Goal: Task Accomplishment & Management: Manage account settings

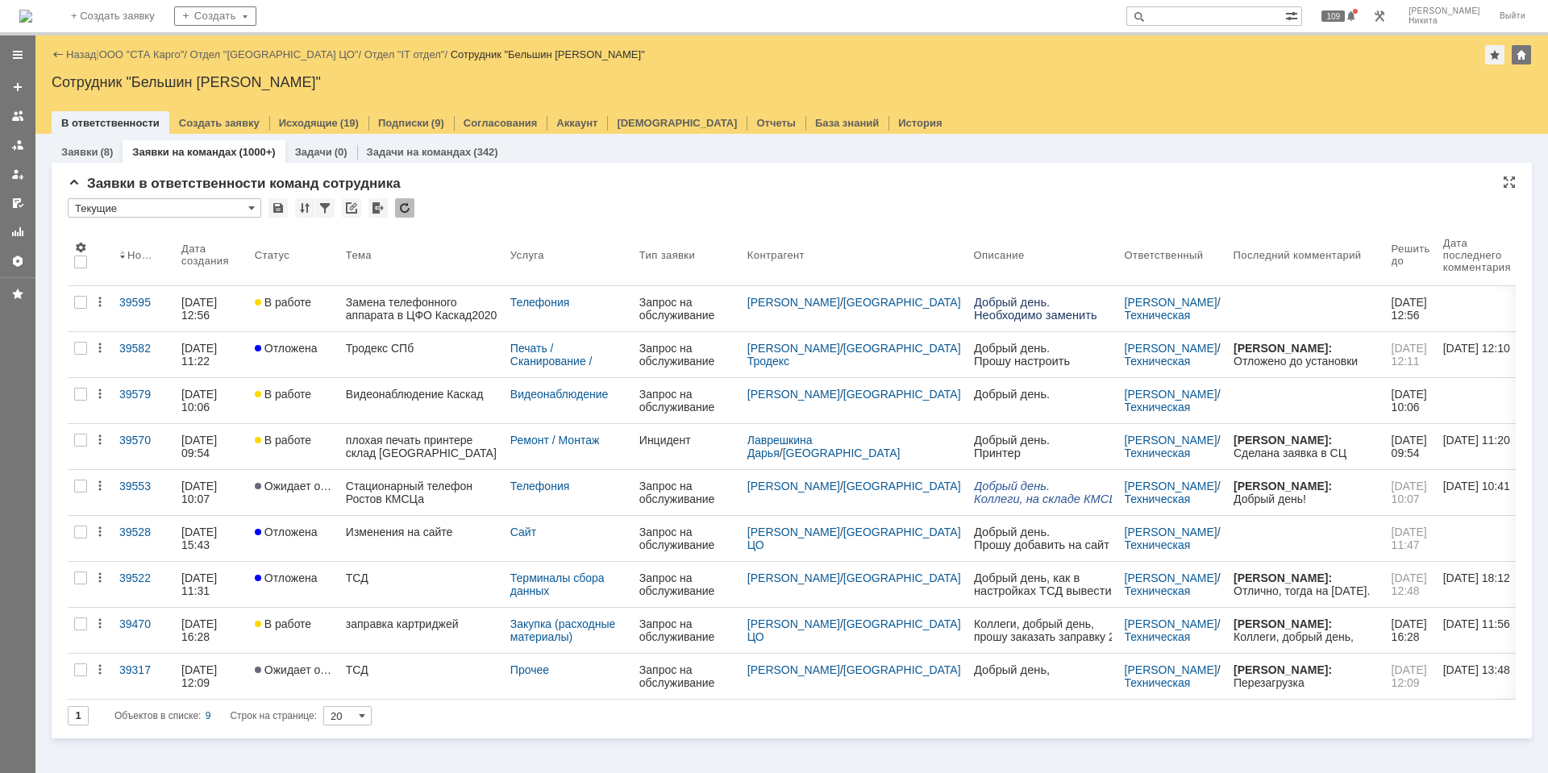
click at [402, 201] on div at bounding box center [404, 207] width 19 height 19
click at [403, 201] on div at bounding box center [404, 207] width 19 height 19
click at [404, 202] on div at bounding box center [404, 207] width 19 height 19
click at [402, 213] on div at bounding box center [404, 207] width 19 height 19
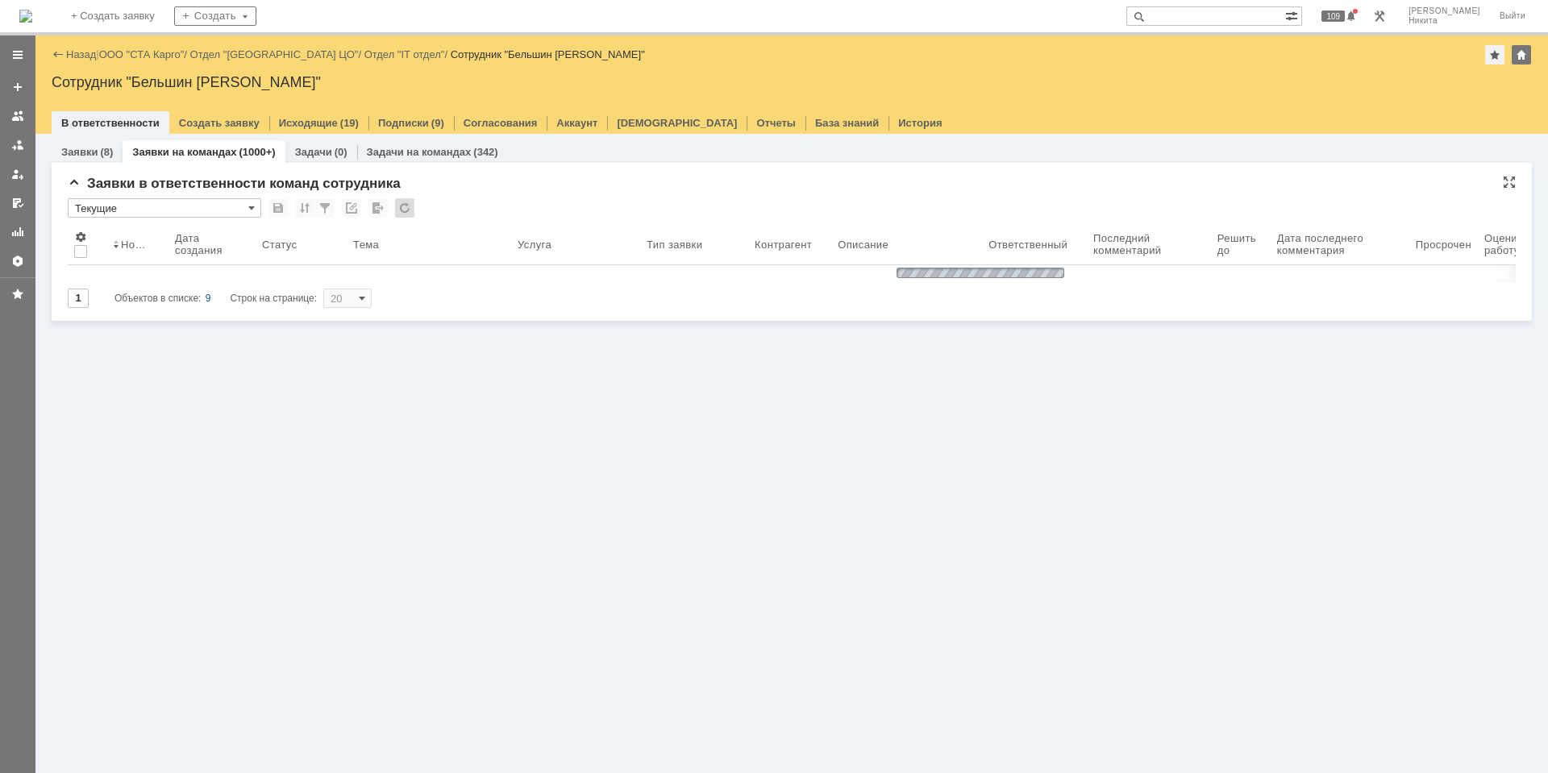
click at [402, 213] on div at bounding box center [404, 207] width 19 height 19
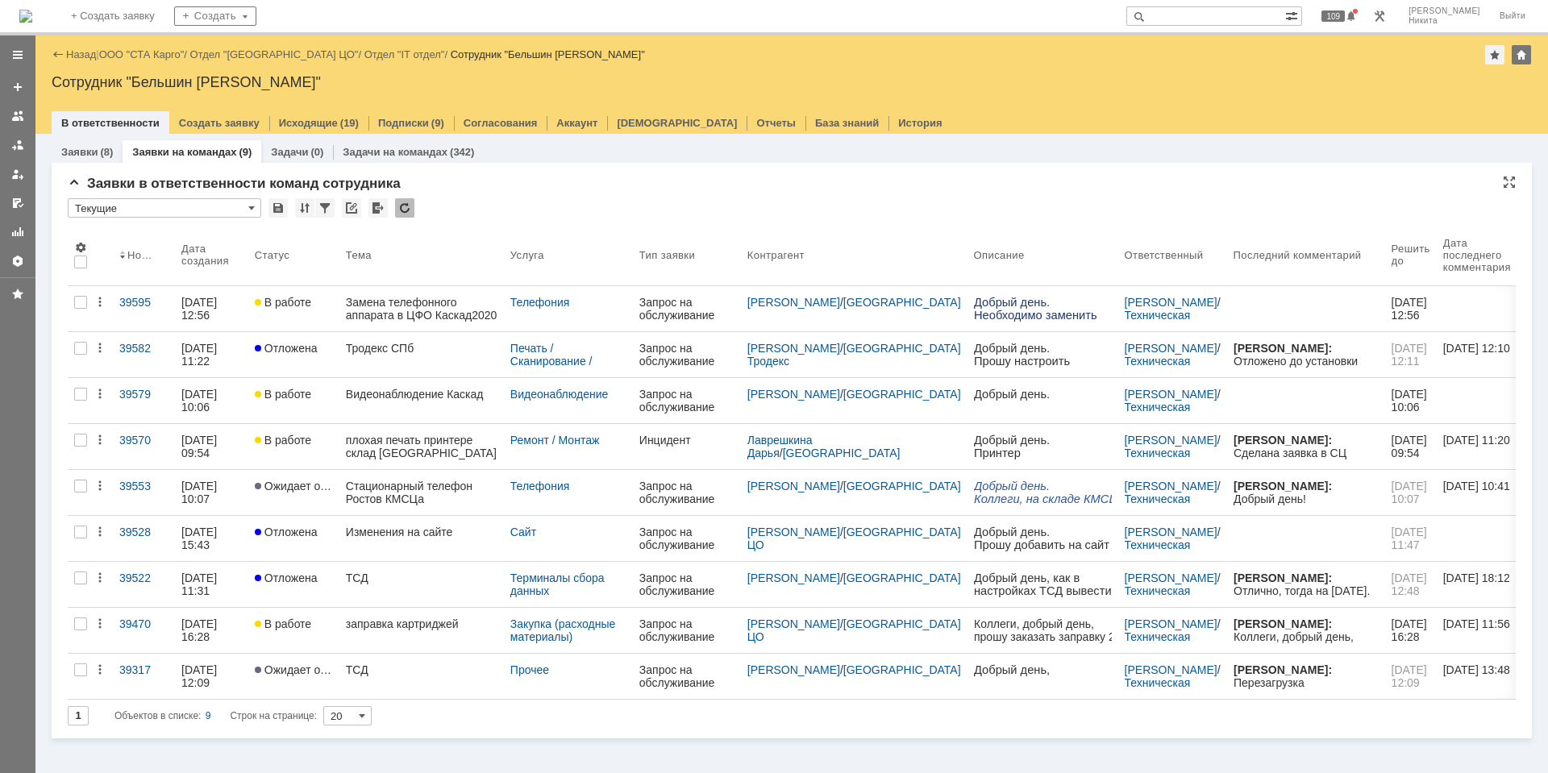
click at [397, 197] on div "Заявки в ответственности команд сотрудника * Текущие Результаты поиска: 1 Объек…" at bounding box center [792, 457] width 1448 height 563
click at [397, 202] on div at bounding box center [404, 207] width 19 height 19
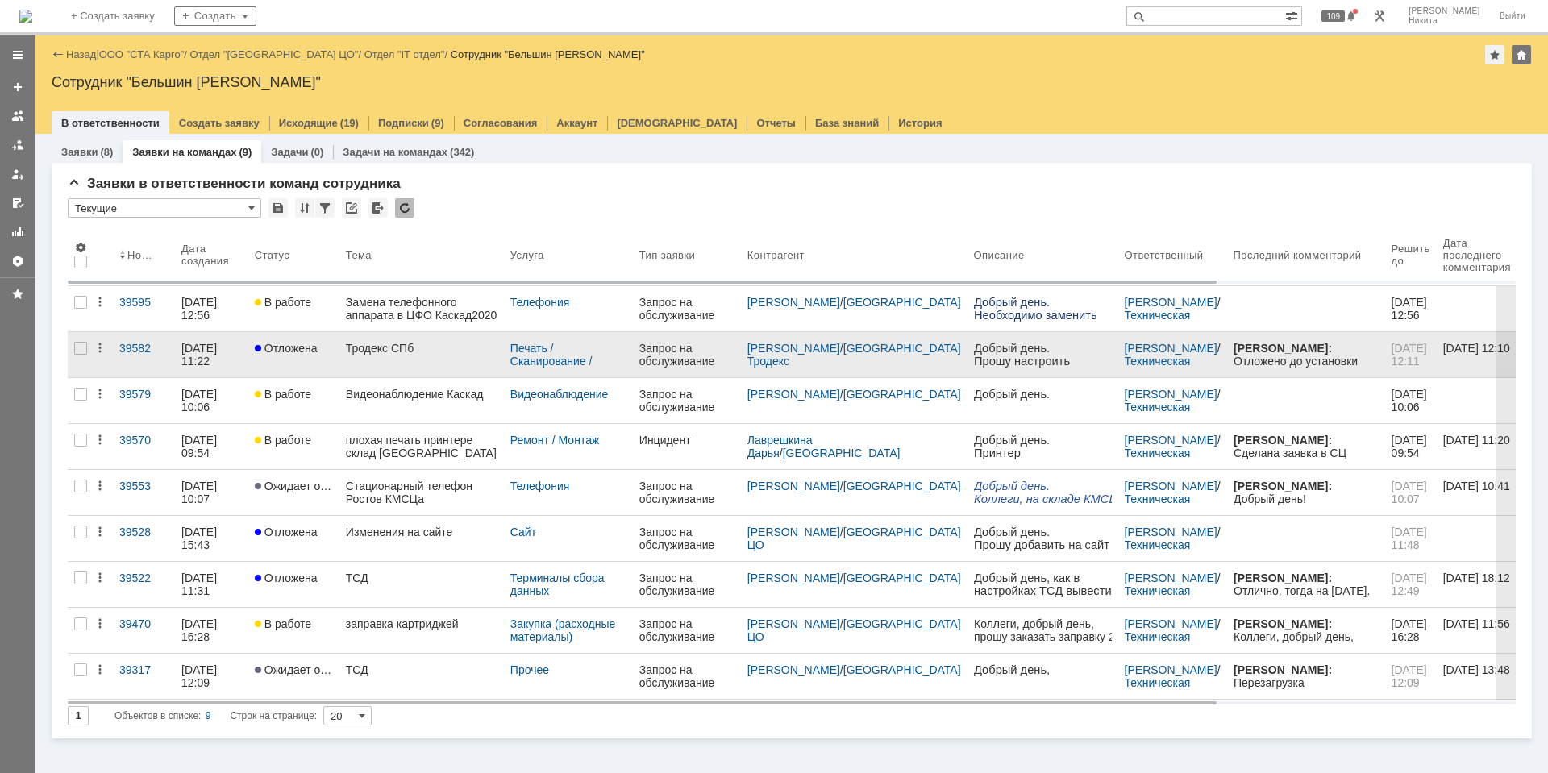
drag, startPoint x: 25, startPoint y: 328, endPoint x: 332, endPoint y: 353, distance: 308.1
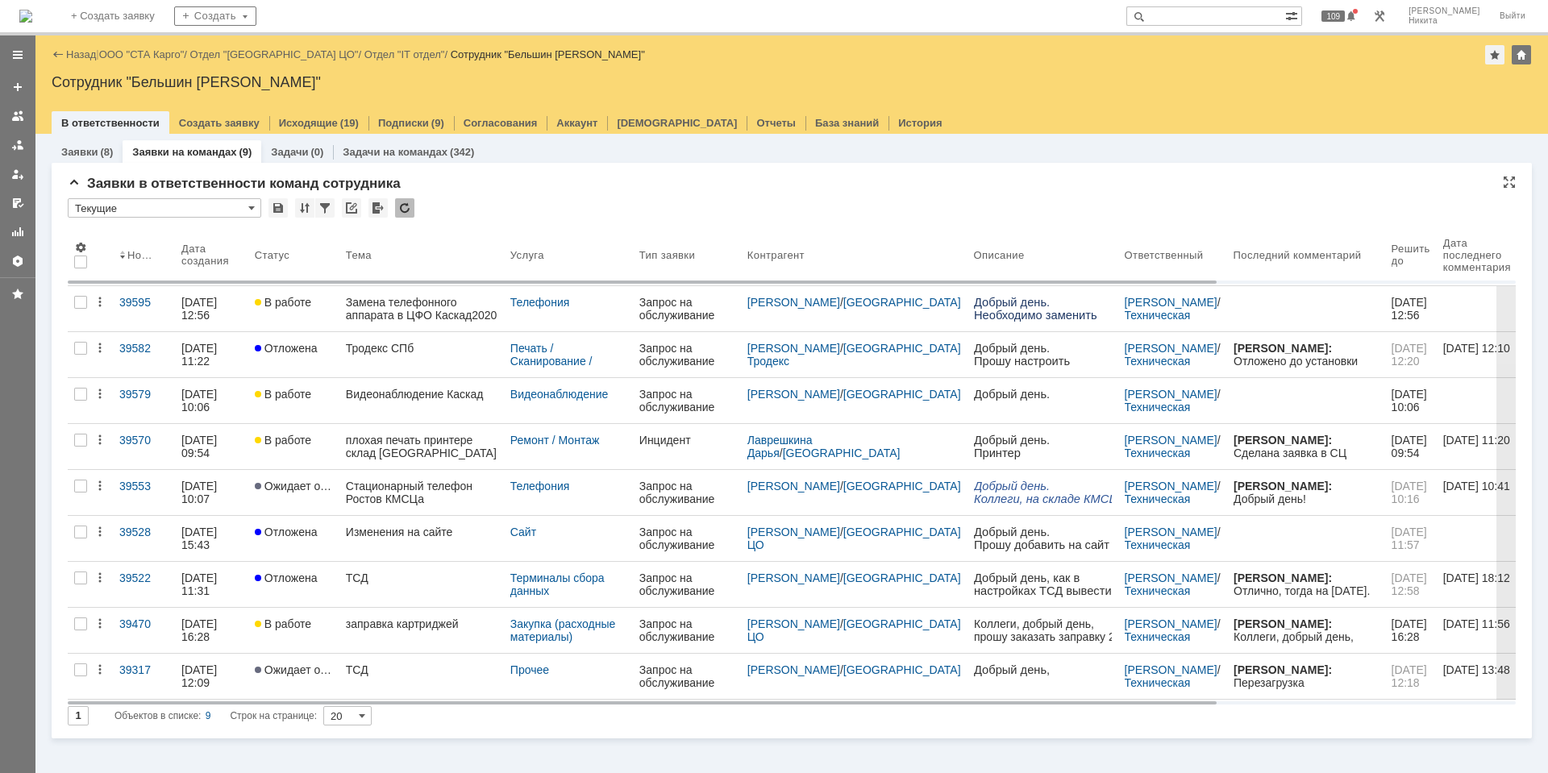
click at [407, 194] on div "Заявки в ответственности команд сотрудника * Текущие Результаты поиска: 1 Объек…" at bounding box center [792, 457] width 1448 height 563
click at [401, 214] on div at bounding box center [404, 207] width 19 height 19
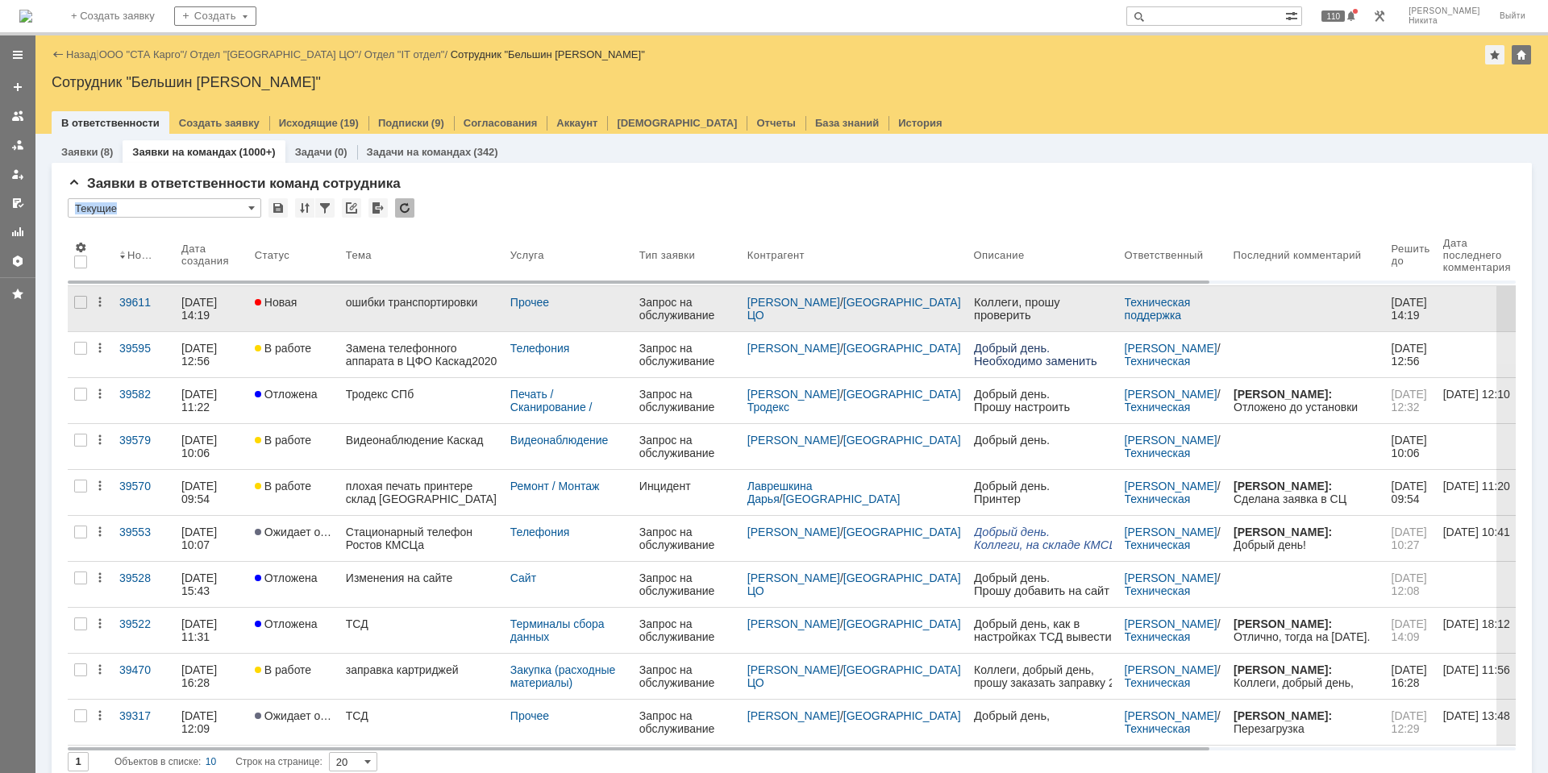
click at [383, 305] on div "ошибки транспортировки" at bounding box center [422, 302] width 152 height 13
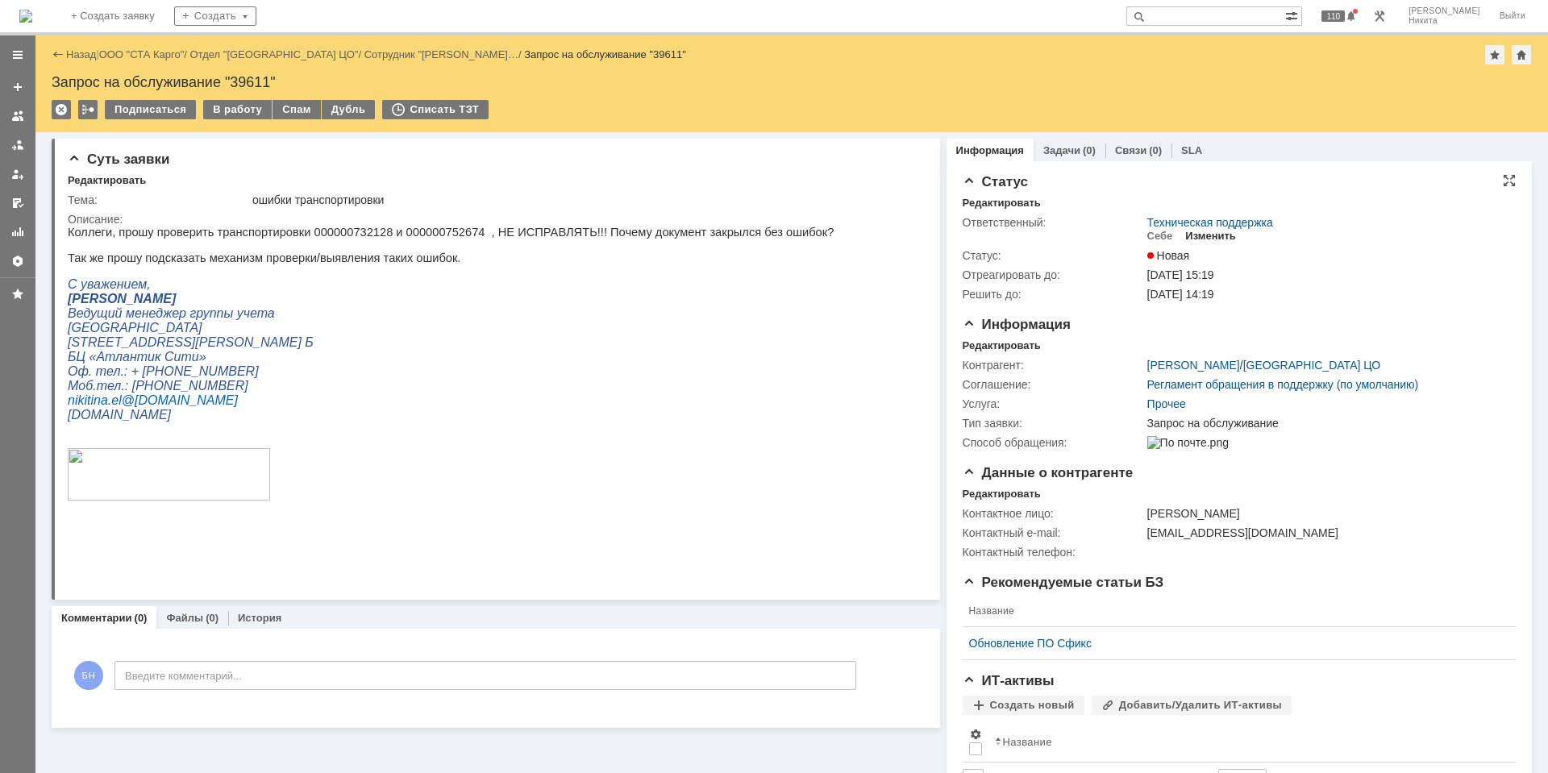
click at [1220, 240] on div "Изменить" at bounding box center [1210, 236] width 51 height 13
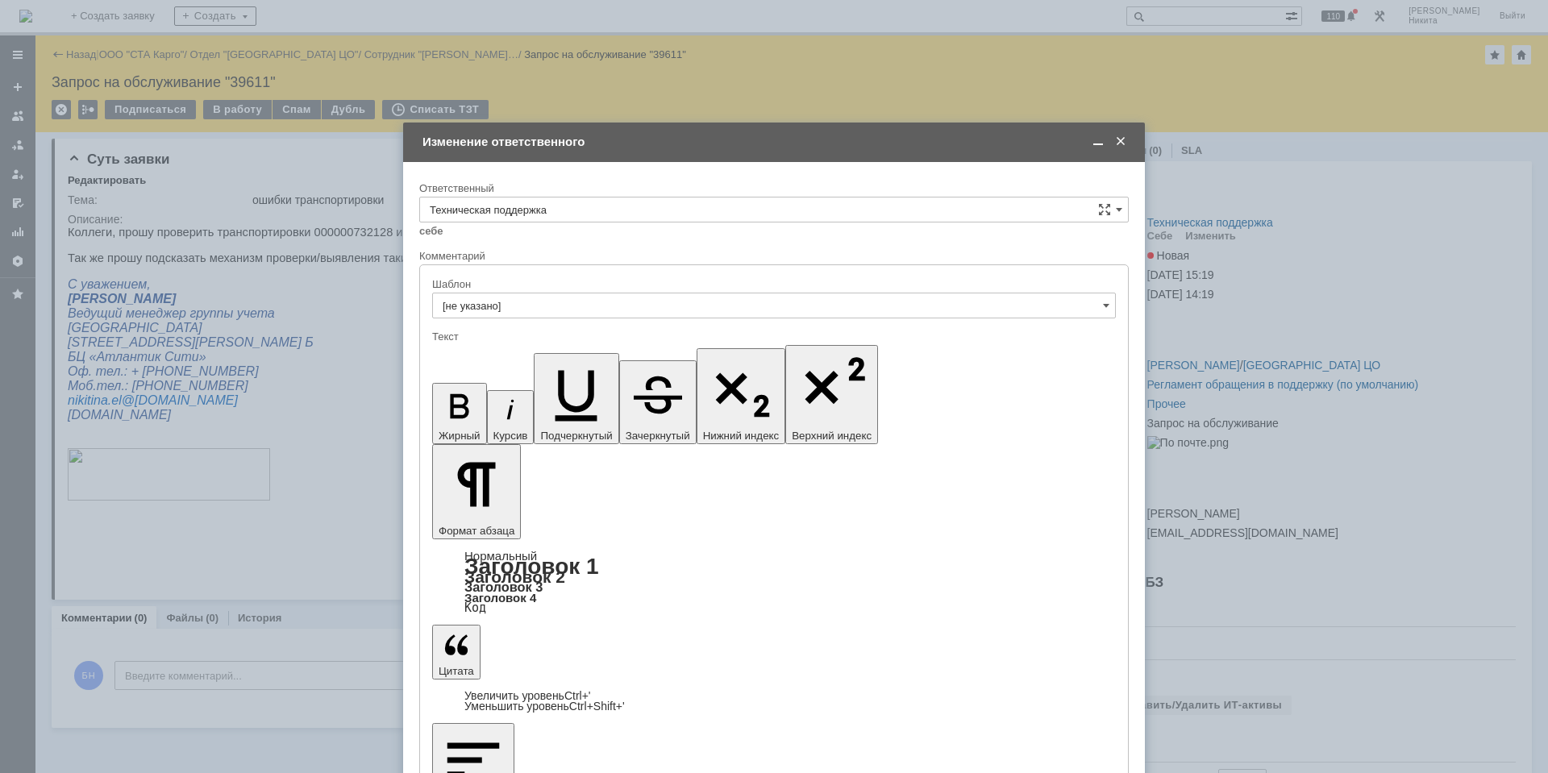
click at [667, 193] on div "Ответственный" at bounding box center [773, 188] width 709 height 15
click at [656, 213] on input "Техническая поддержка" at bounding box center [773, 210] width 709 height 26
click at [658, 360] on div "[PERSON_NAME]" at bounding box center [774, 371] width 708 height 26
click at [595, 219] on input "[PERSON_NAME]" at bounding box center [773, 210] width 709 height 26
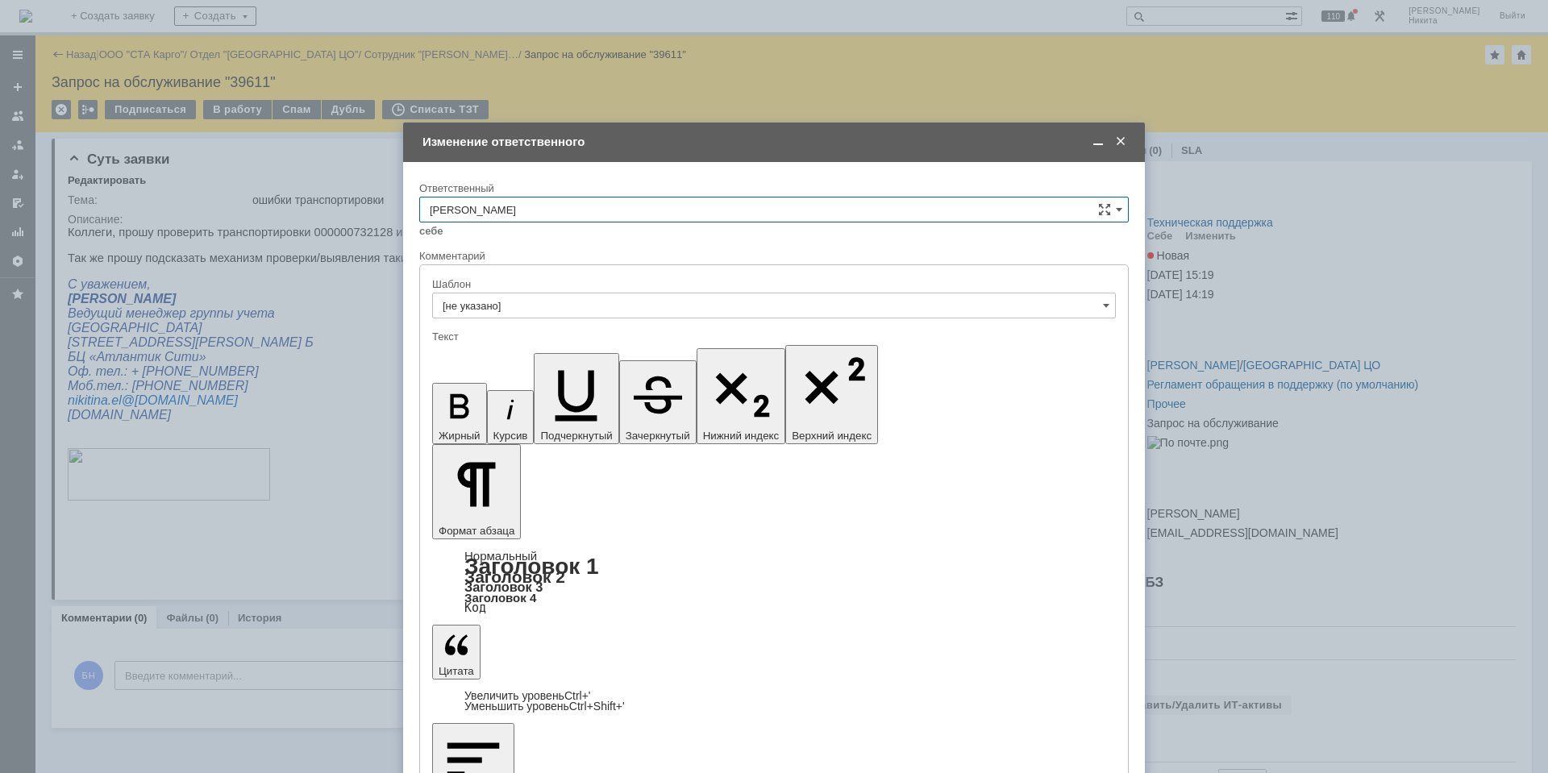
scroll to position [206, 0]
click at [613, 291] on div "Поддержка 1С" at bounding box center [774, 299] width 708 height 26
type input "Поддержка 1С"
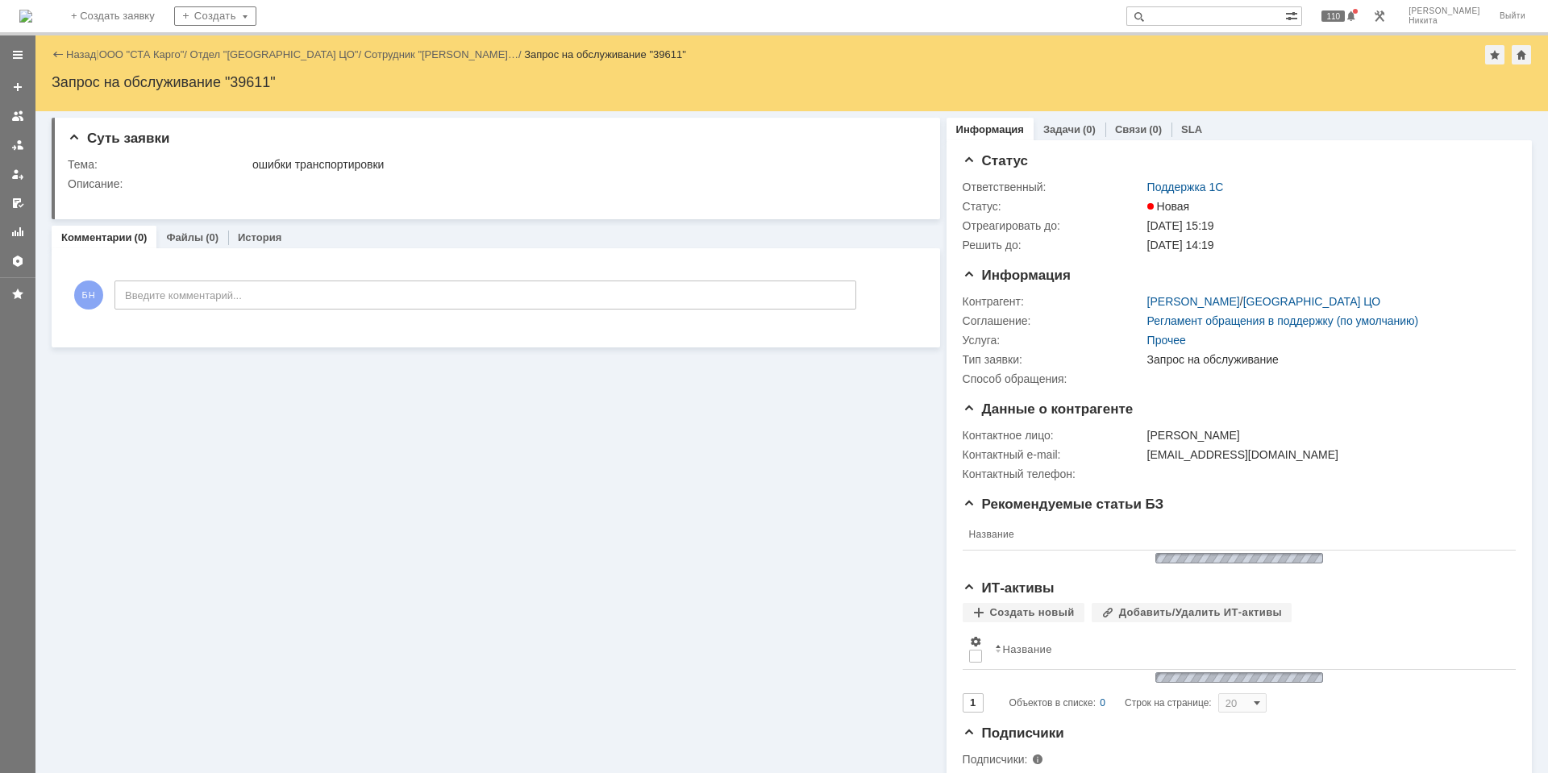
scroll to position [0, 0]
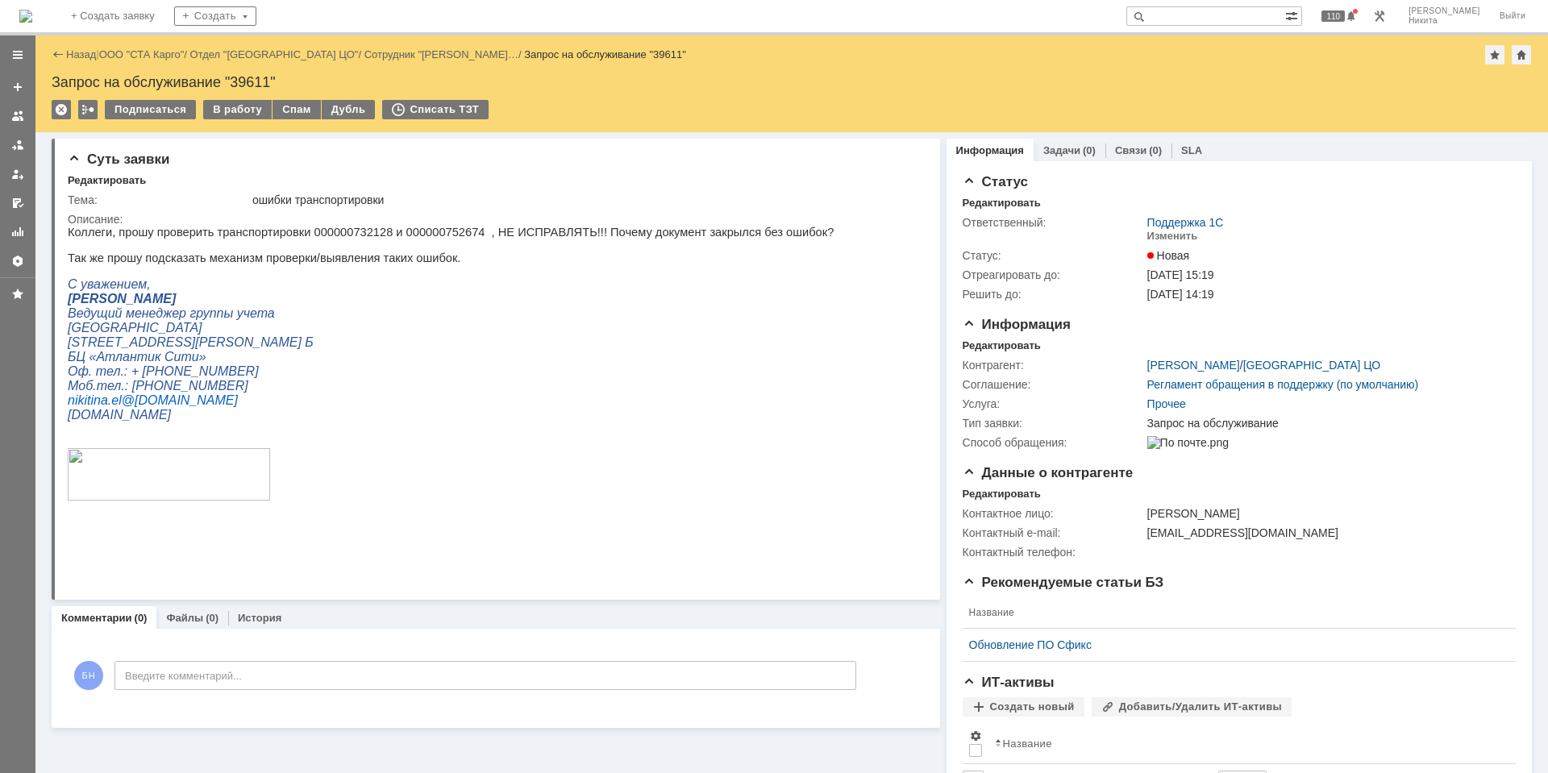
click at [32, 10] on img at bounding box center [25, 16] width 13 height 13
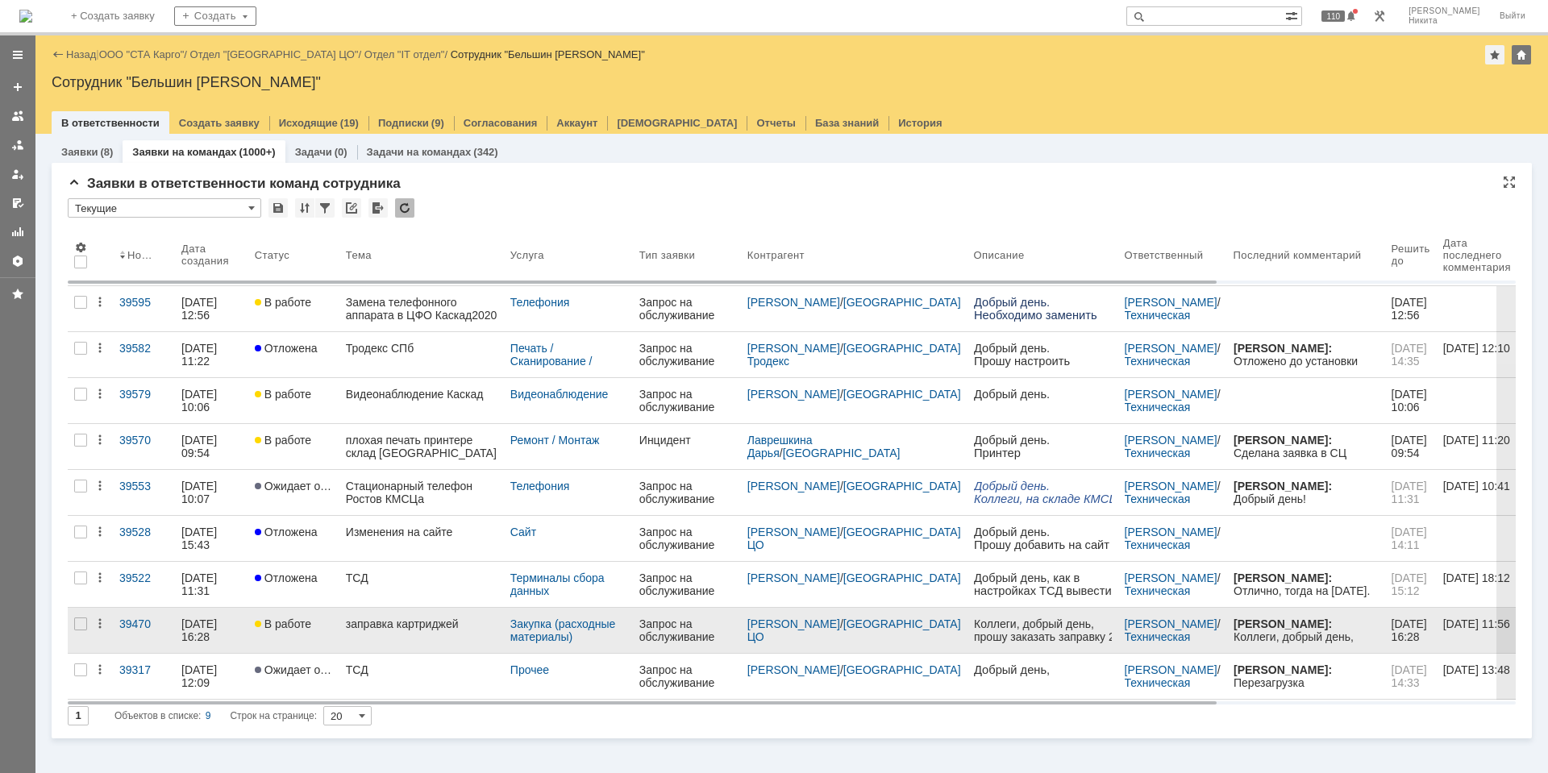
click at [385, 626] on div "заправка картриджей" at bounding box center [422, 623] width 152 height 13
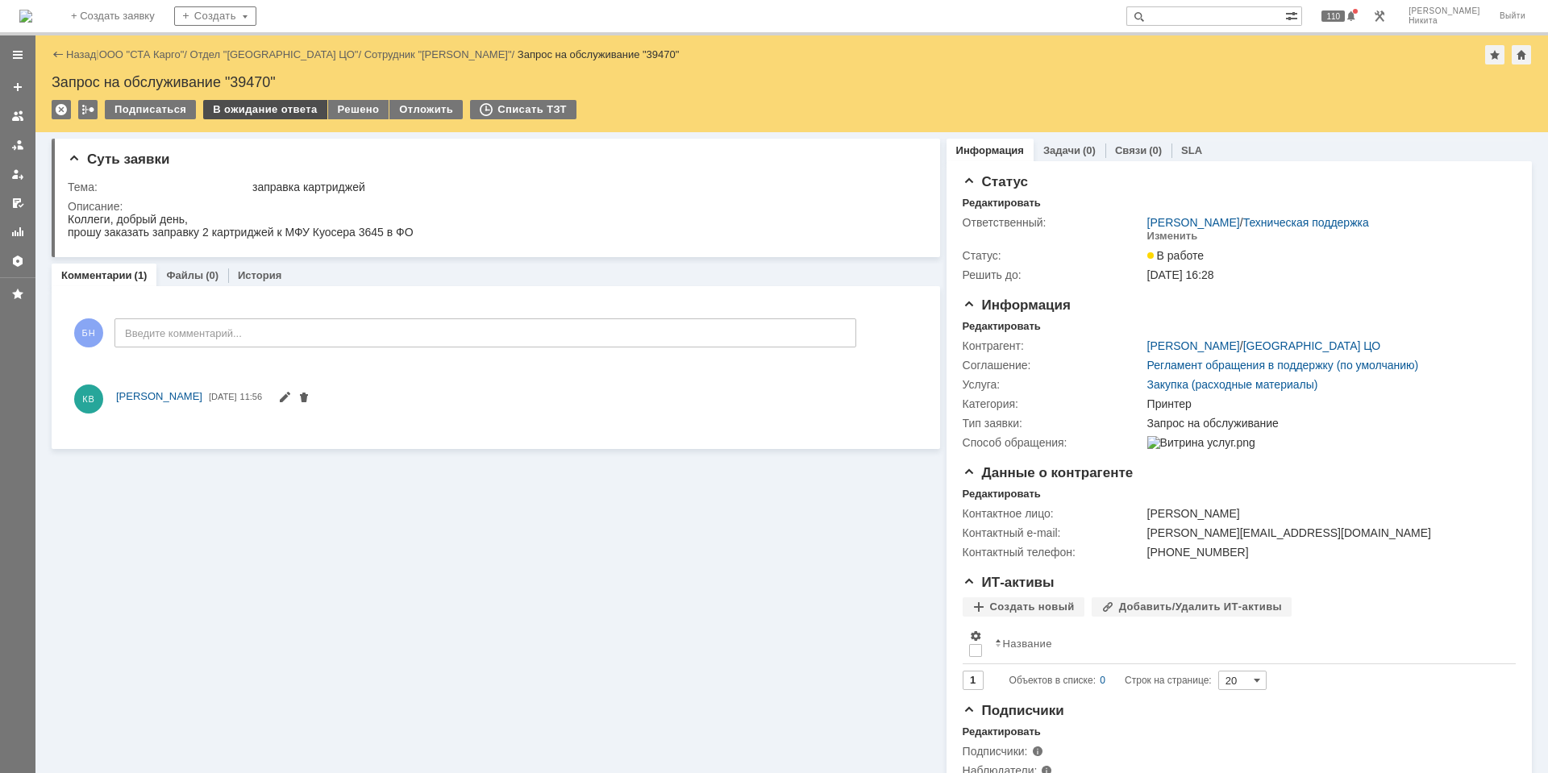
click at [243, 112] on div "В ожидание ответа" at bounding box center [264, 109] width 123 height 19
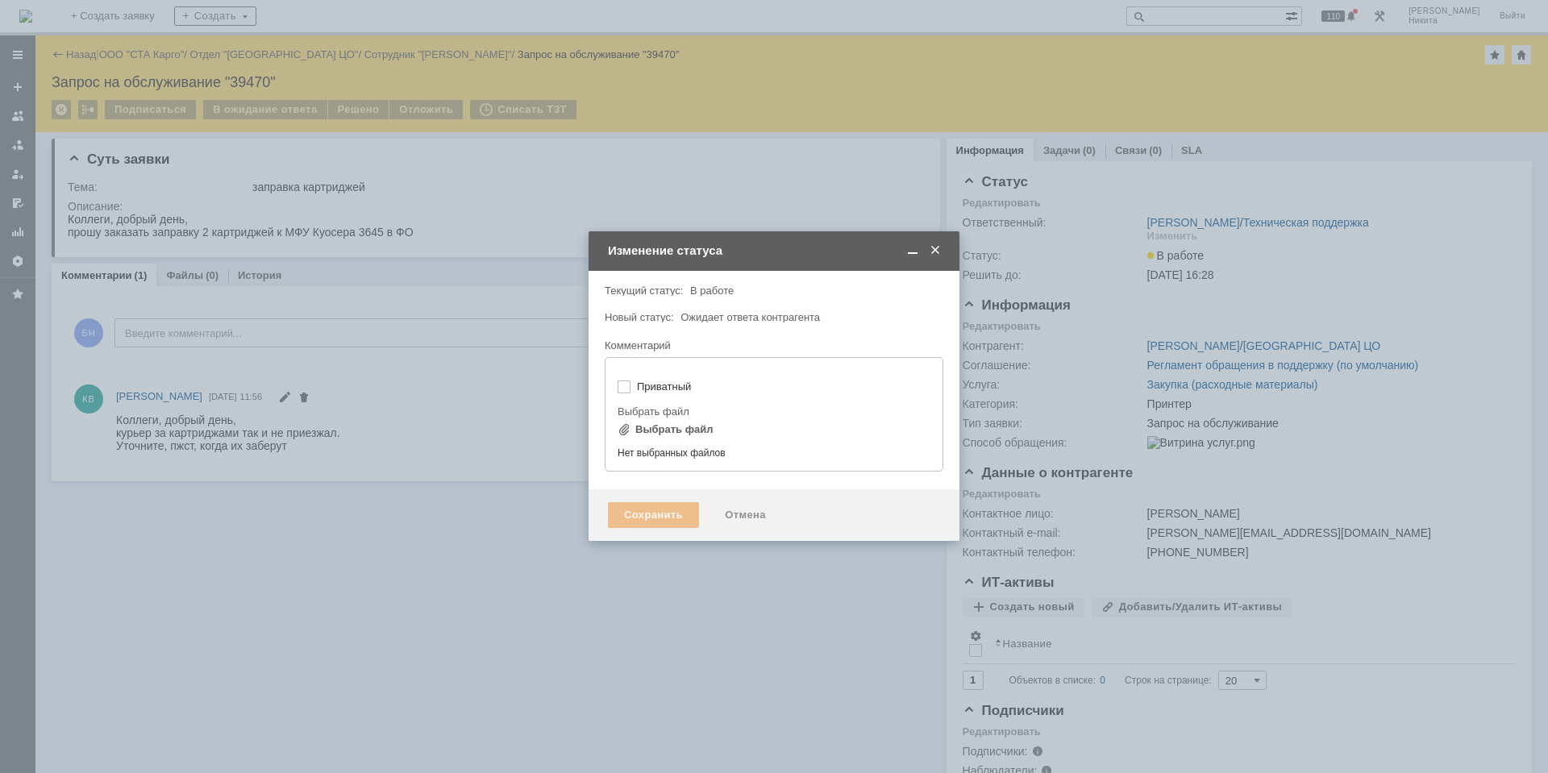
type input "[не указано]"
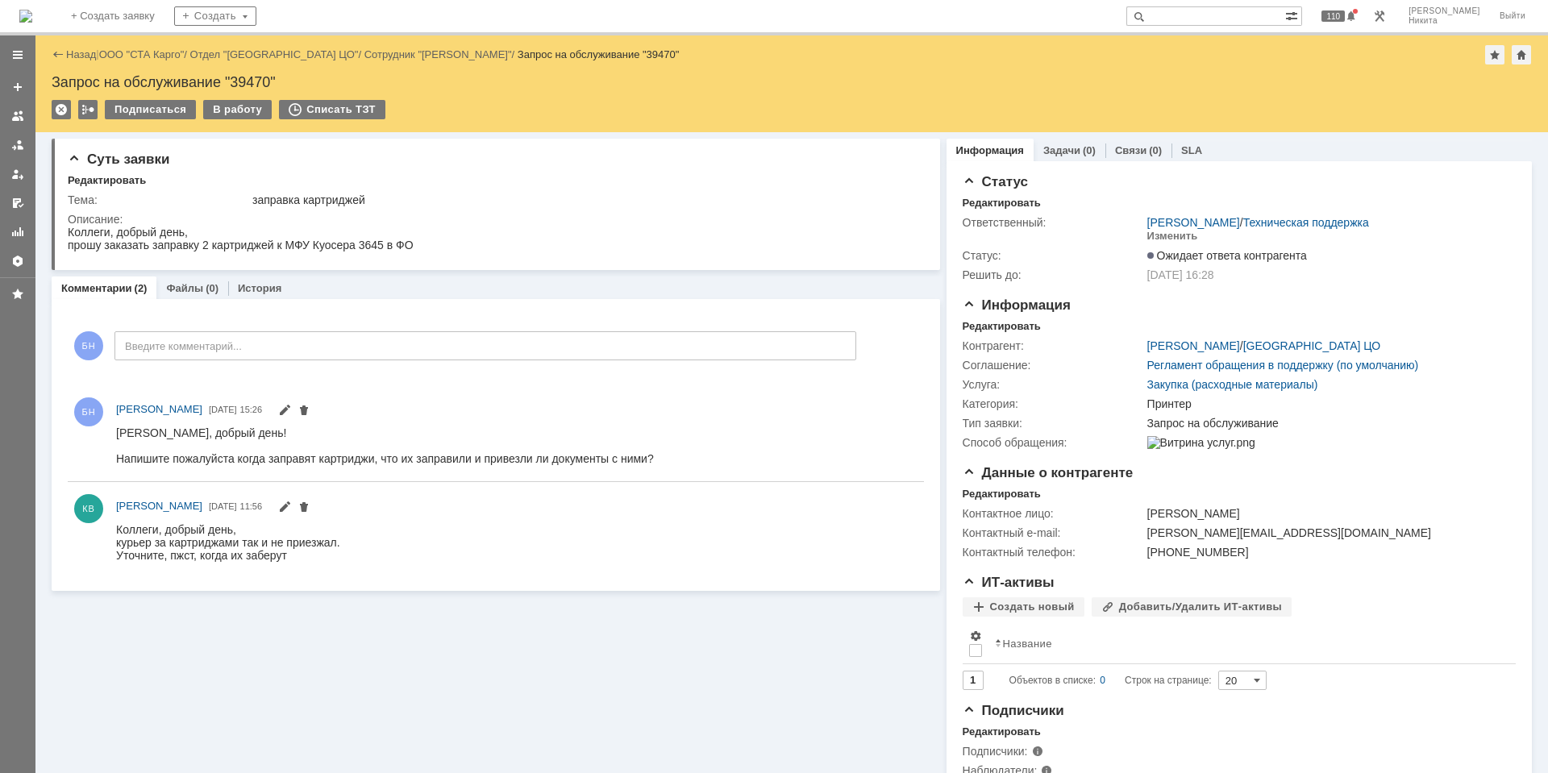
click at [32, 23] on img at bounding box center [25, 16] width 13 height 13
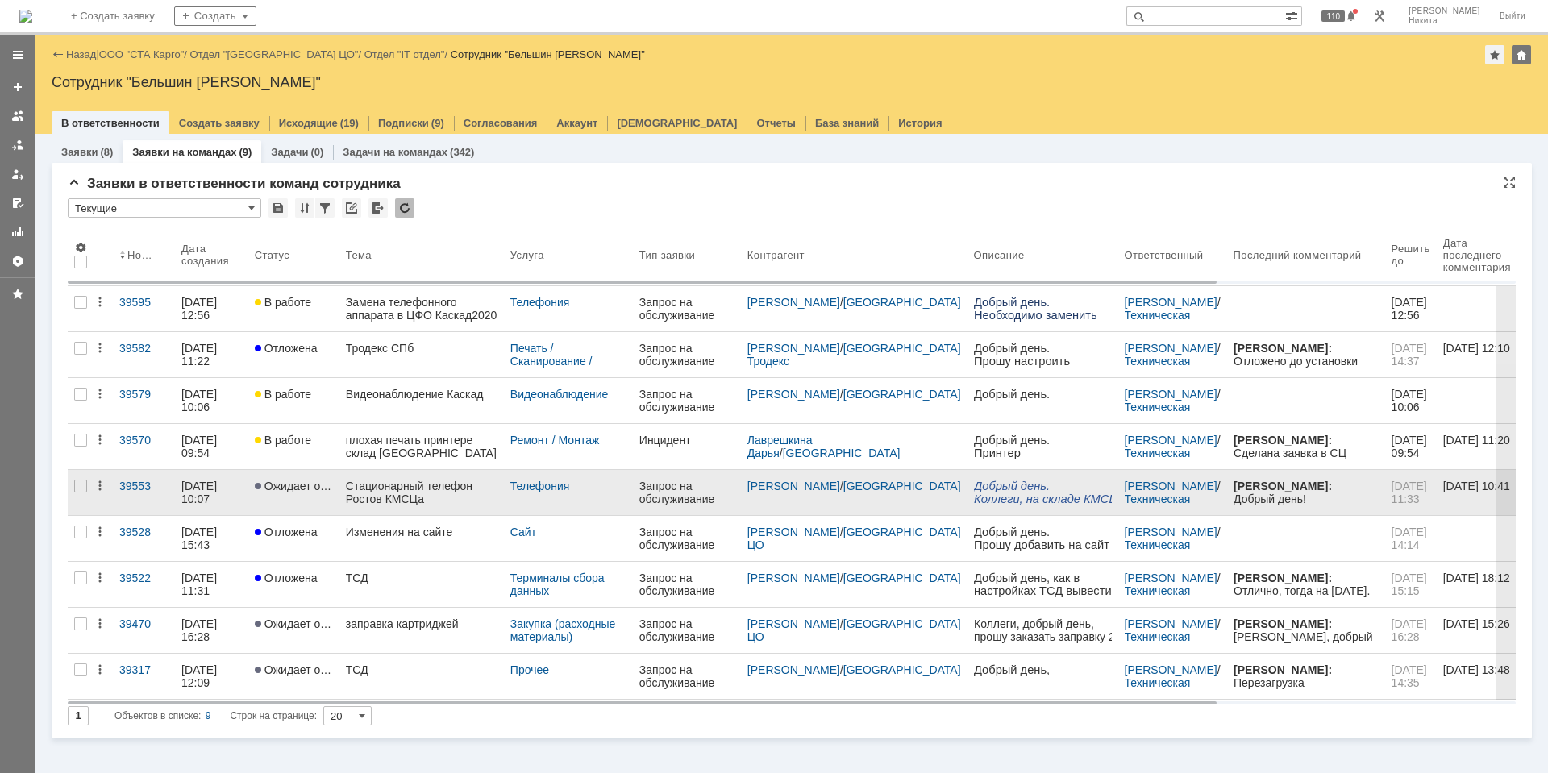
click at [393, 491] on div "Стационарный телефон Ростов КМСЦа" at bounding box center [422, 493] width 152 height 26
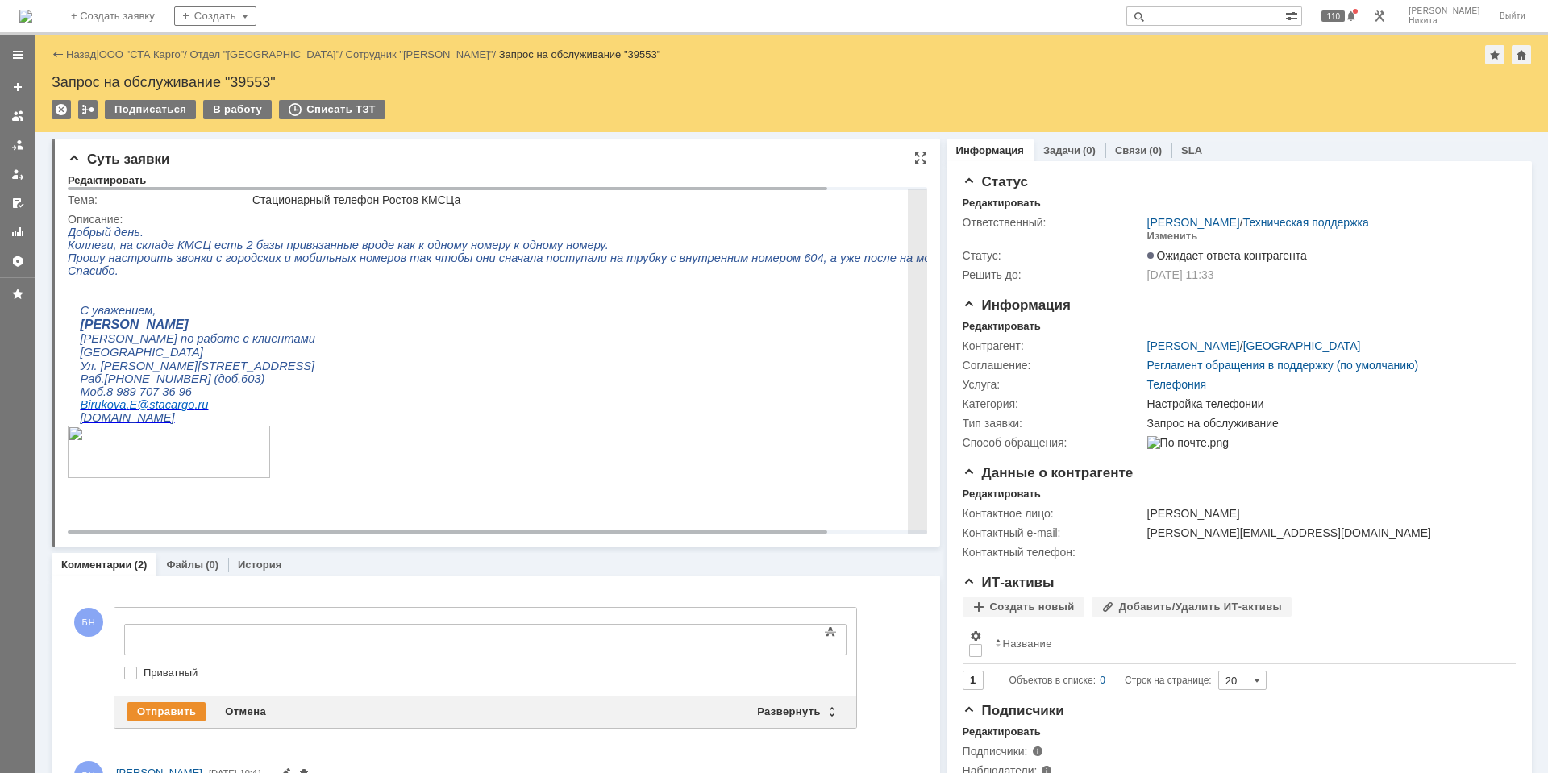
click at [430, 424] on p "[DOMAIN_NAME]" at bounding box center [552, 417] width 945 height 13
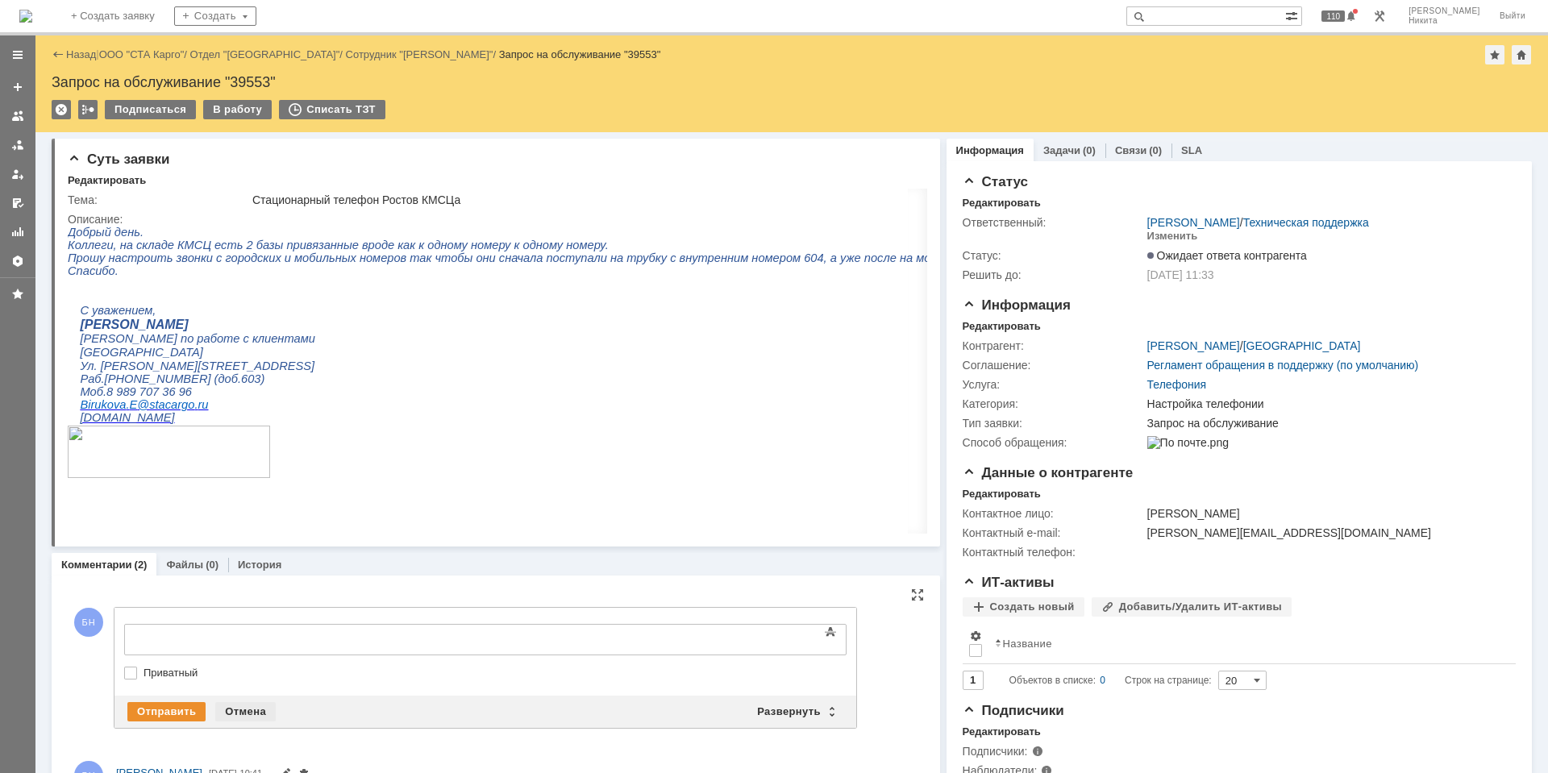
click at [230, 703] on div "Отмена" at bounding box center [245, 711] width 60 height 19
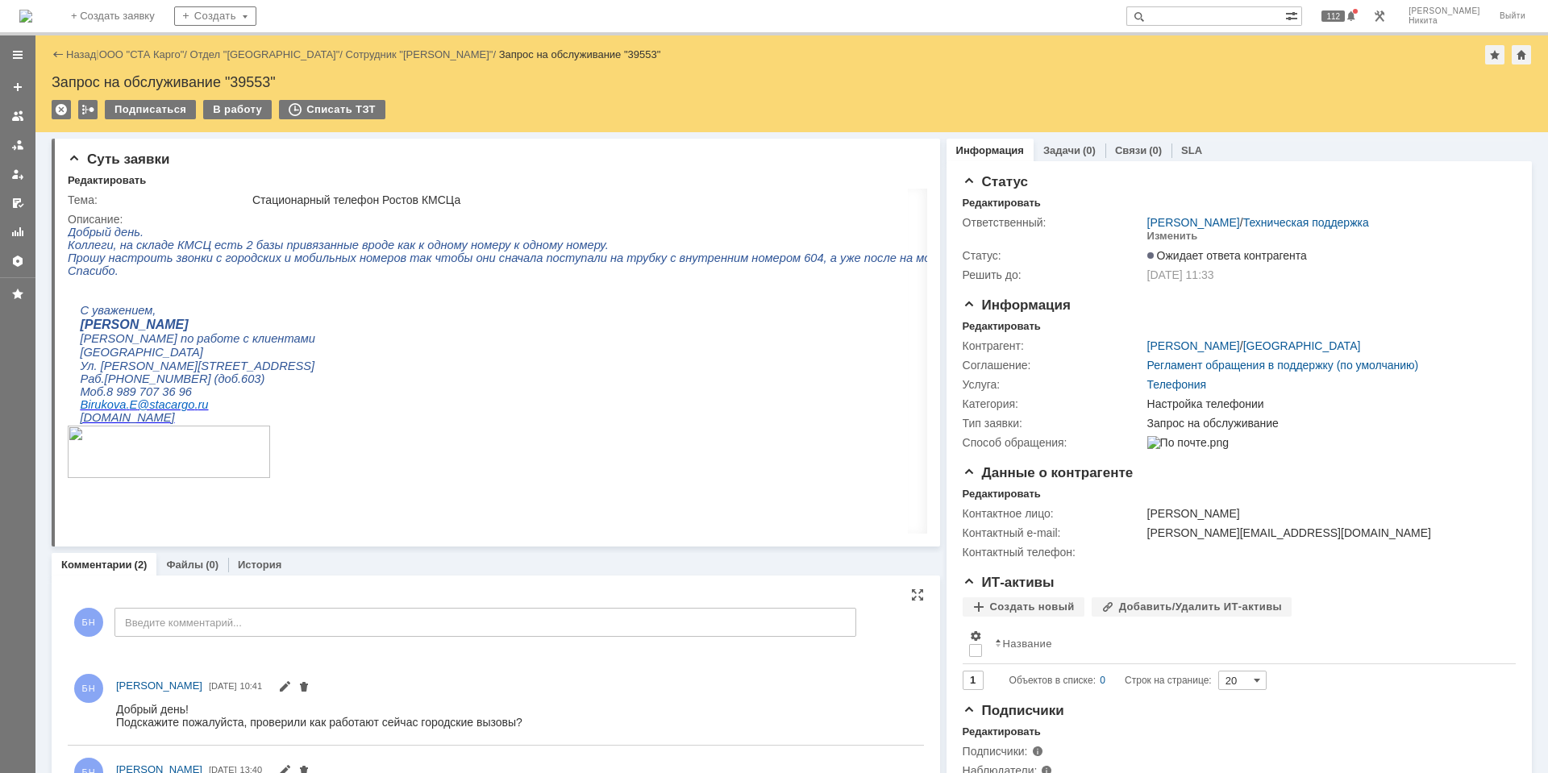
click at [32, 10] on img at bounding box center [25, 16] width 13 height 13
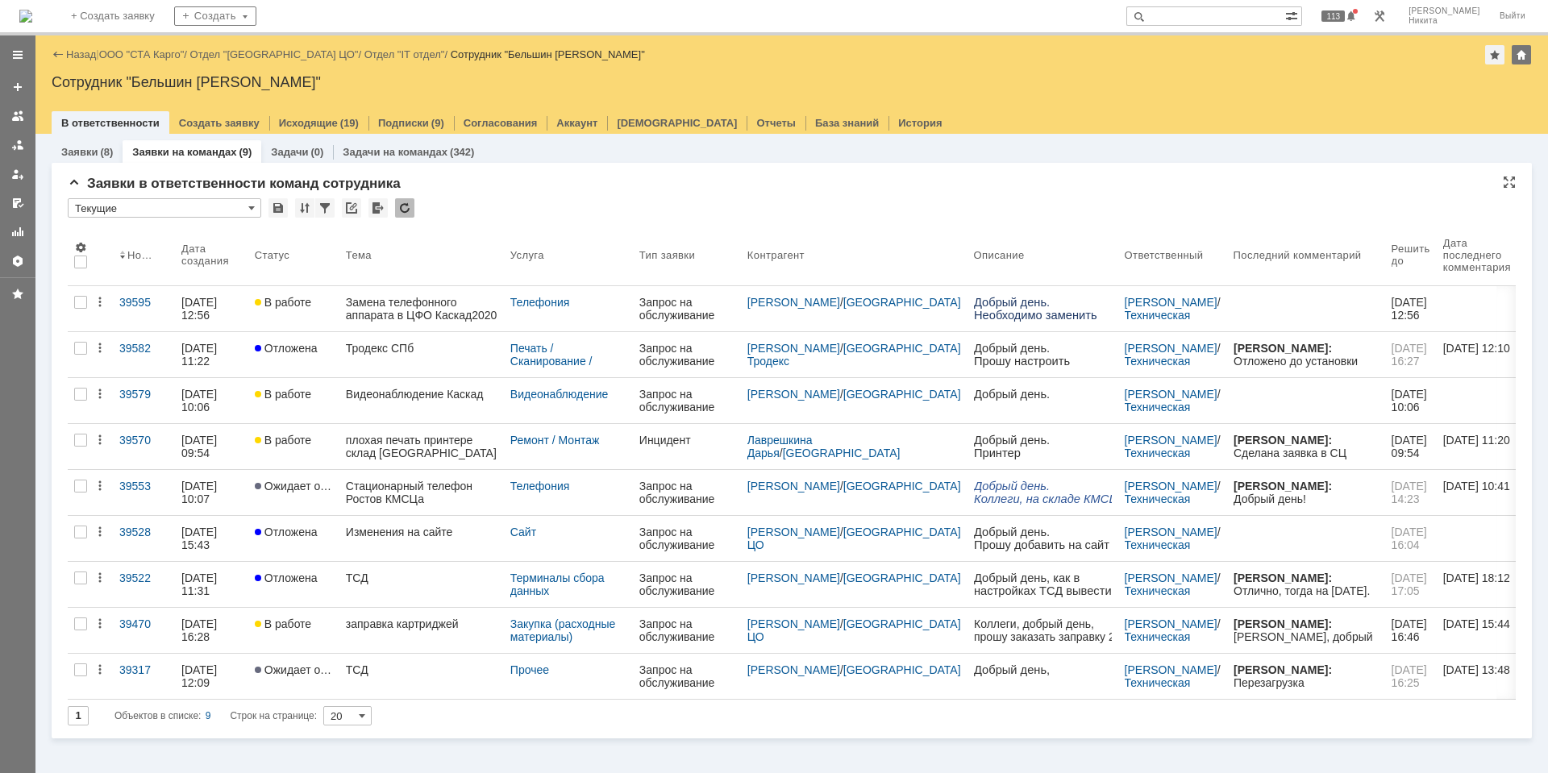
click at [404, 209] on div at bounding box center [404, 207] width 19 height 19
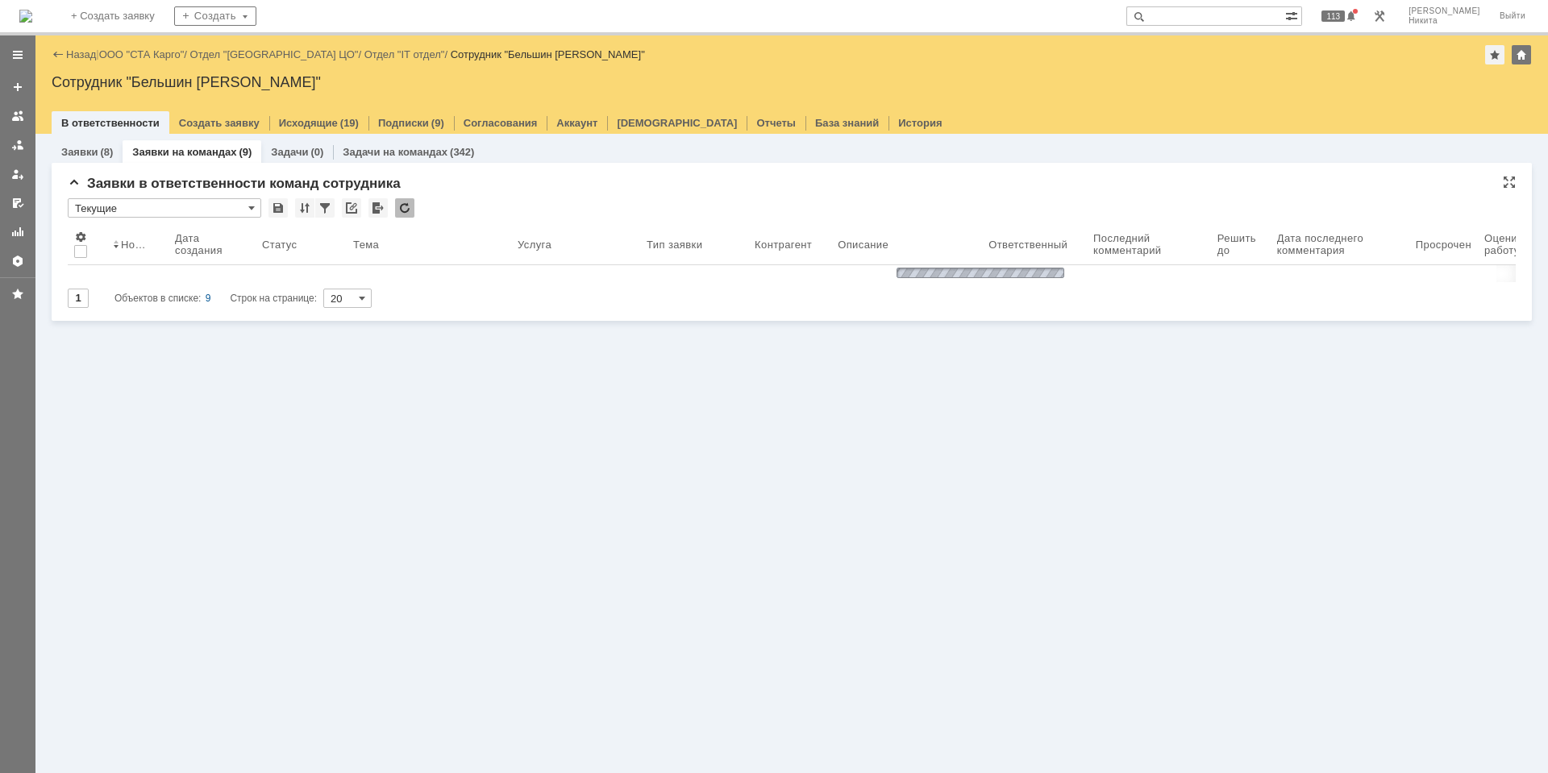
click at [404, 209] on div at bounding box center [404, 207] width 19 height 19
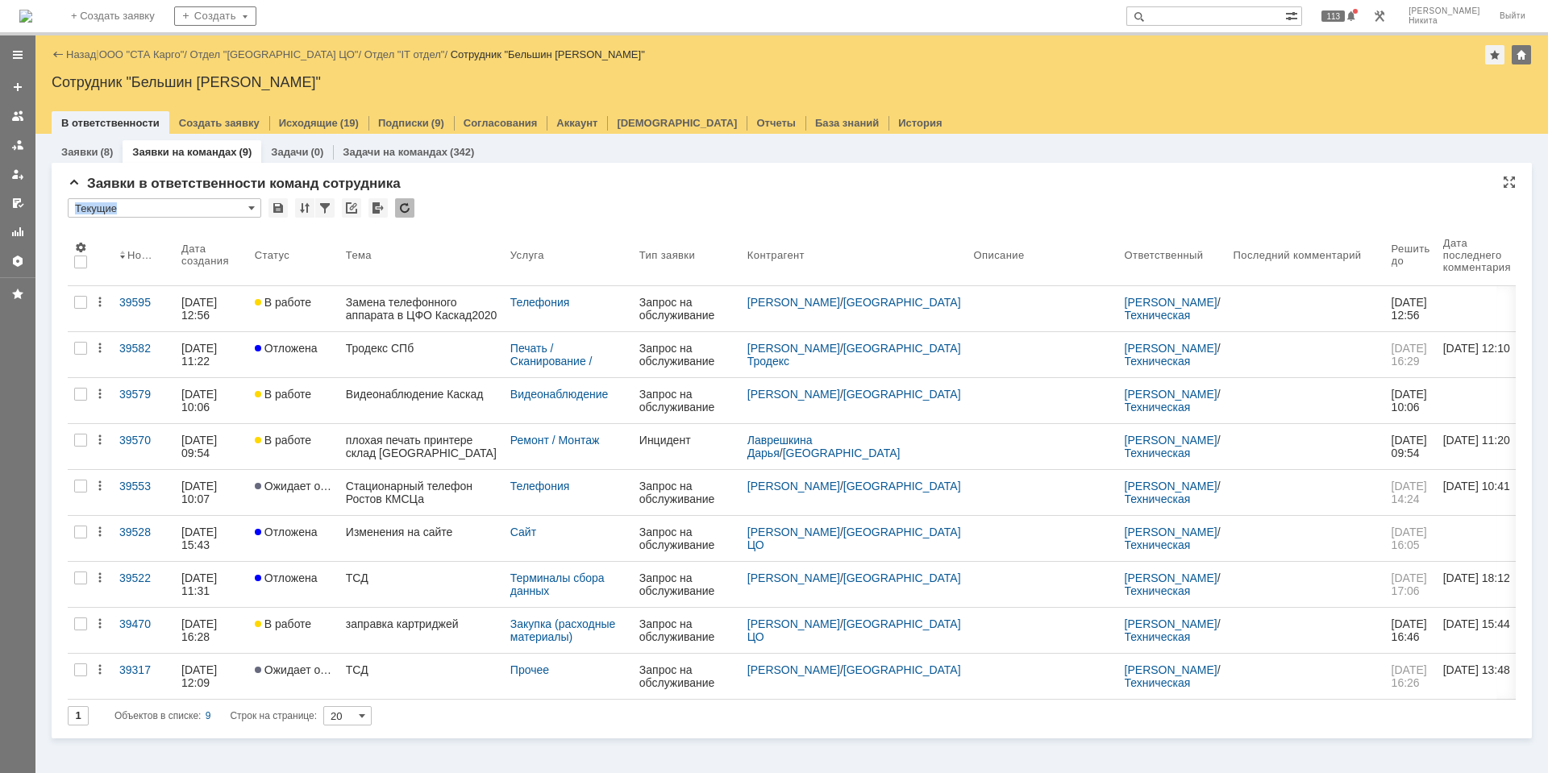
click at [553, 194] on div "Заявки в ответственности команд сотрудника * Текущие Результаты поиска: 1 Объек…" at bounding box center [792, 457] width 1448 height 563
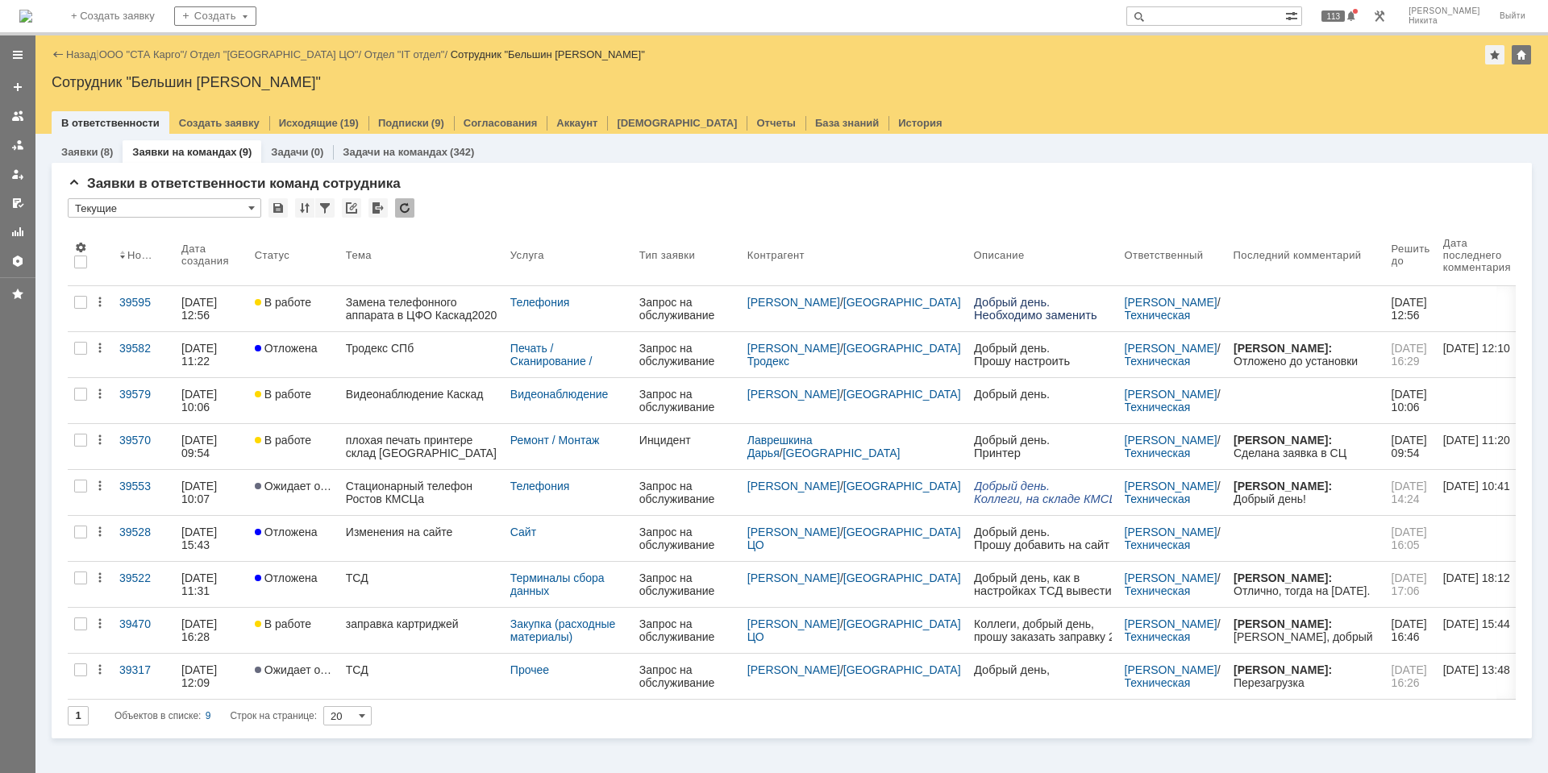
click at [399, 205] on div at bounding box center [404, 207] width 19 height 19
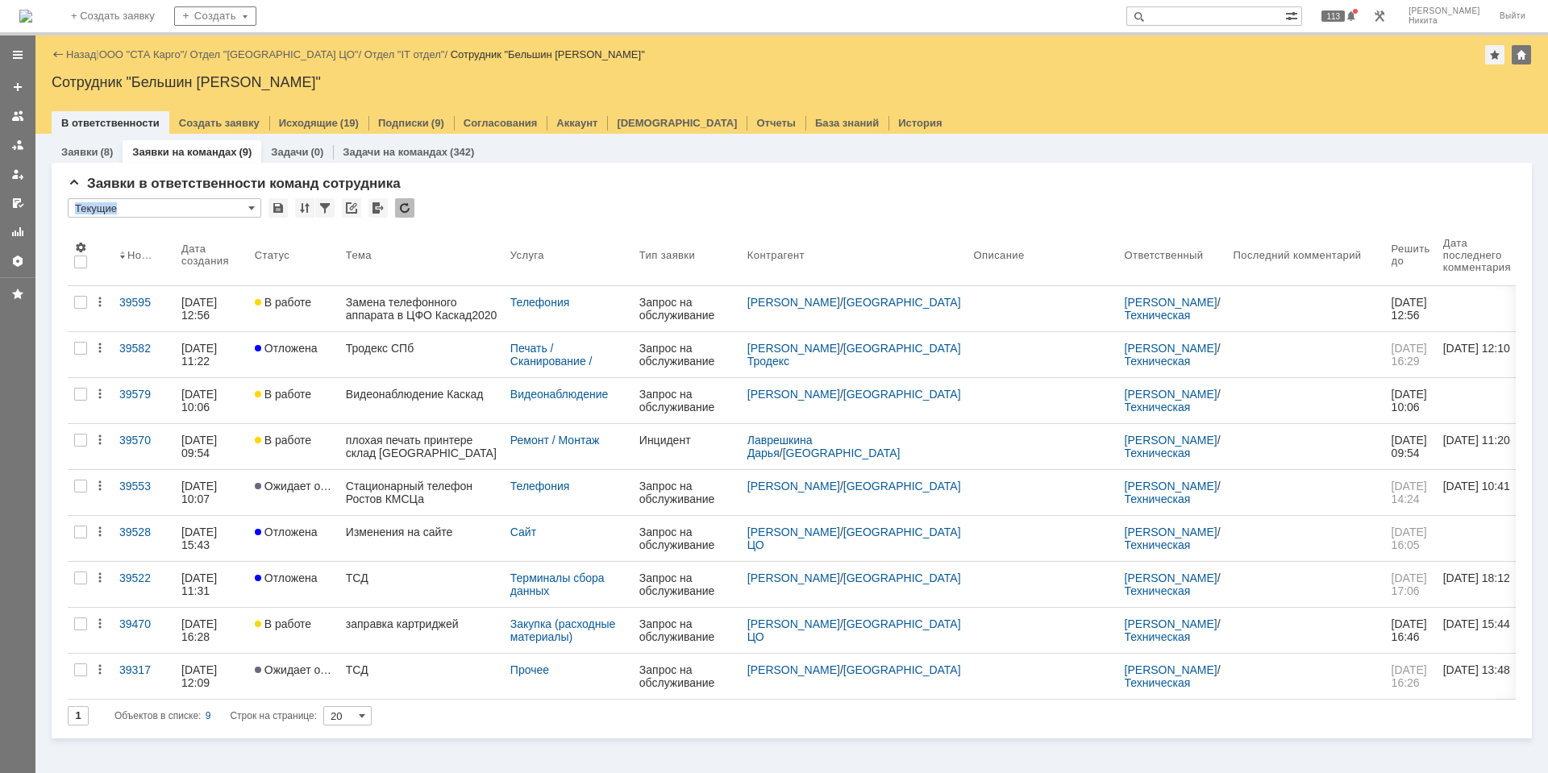
click at [470, 210] on div "* Текущие" at bounding box center [792, 208] width 1448 height 21
